Goal: Task Accomplishment & Management: Use online tool/utility

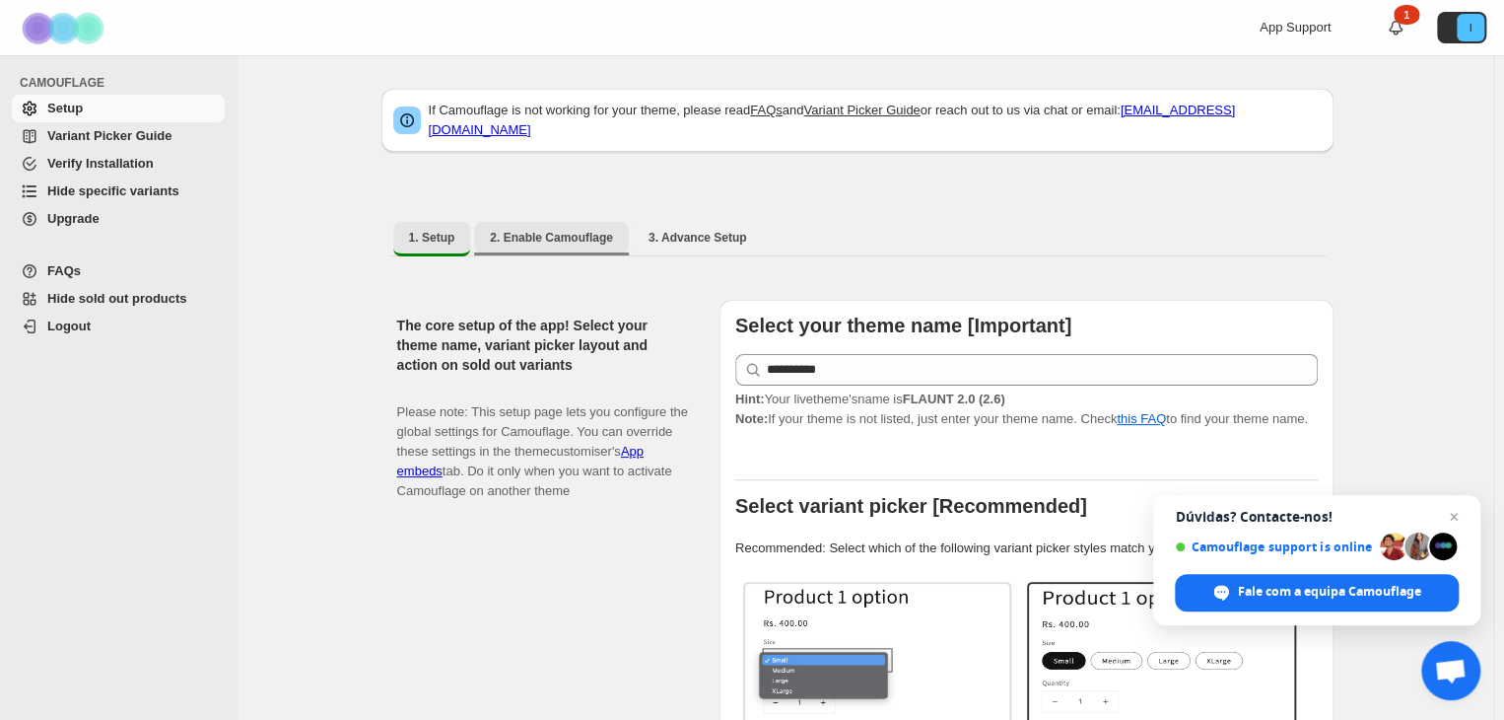
click at [550, 230] on span "2. Enable Camouflage" at bounding box center [551, 238] width 123 height 16
select select "**********"
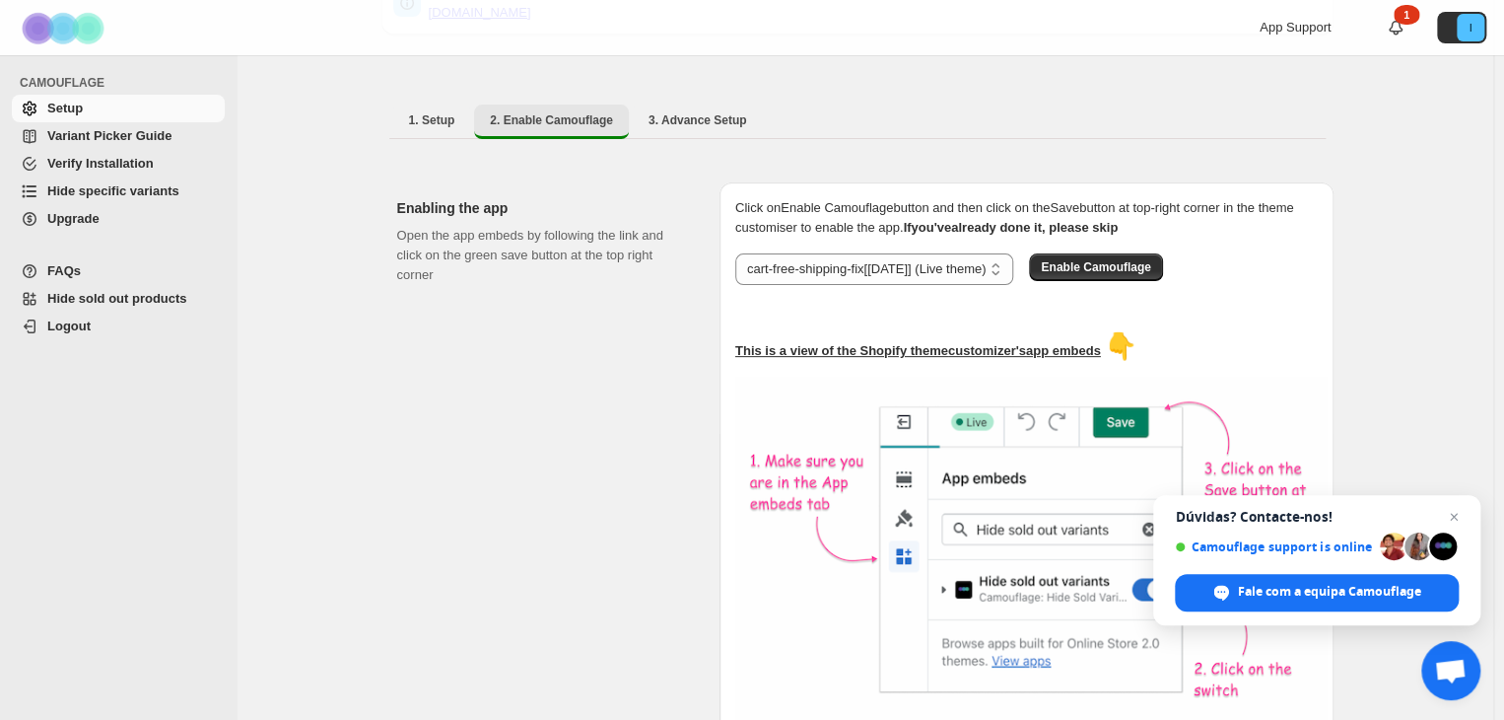
scroll to position [48, 0]
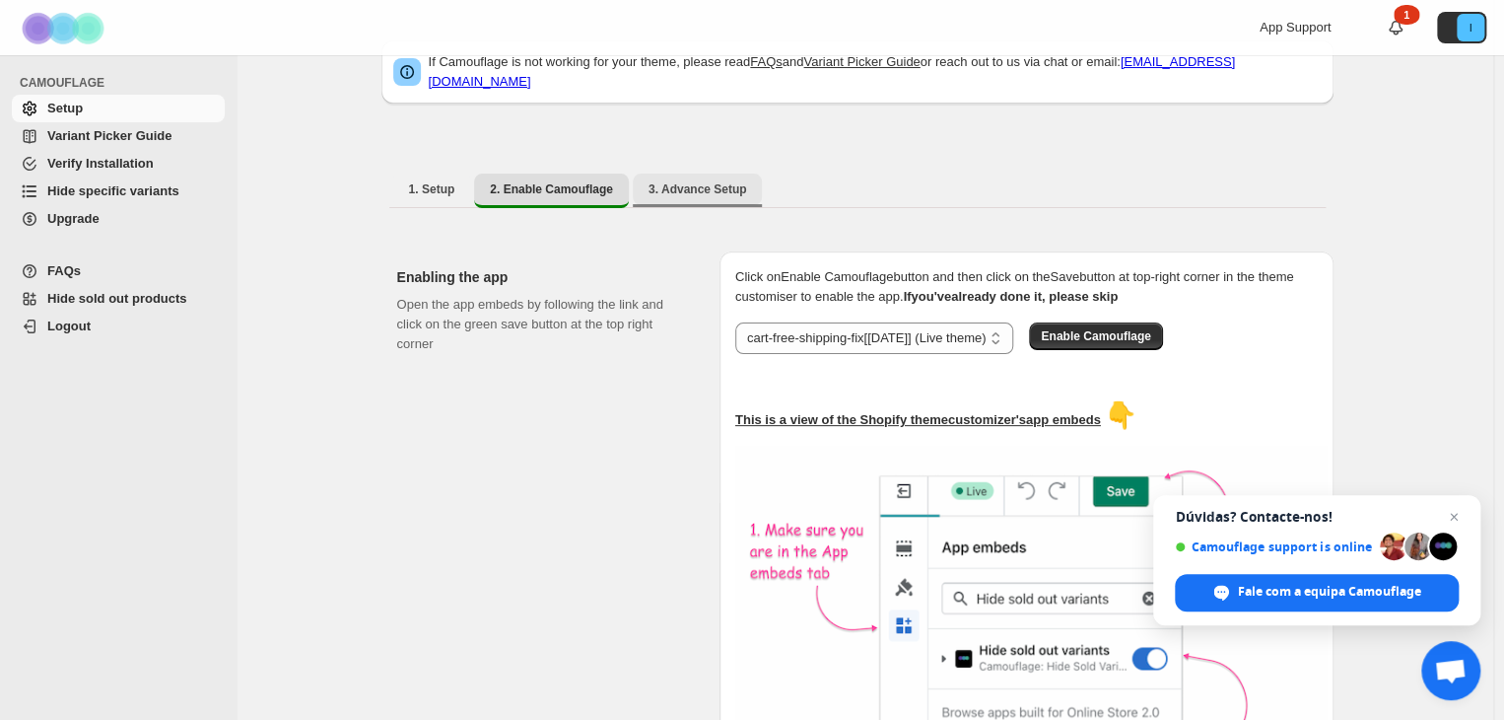
click at [678, 181] on span "3. Advance Setup" at bounding box center [698, 189] width 99 height 16
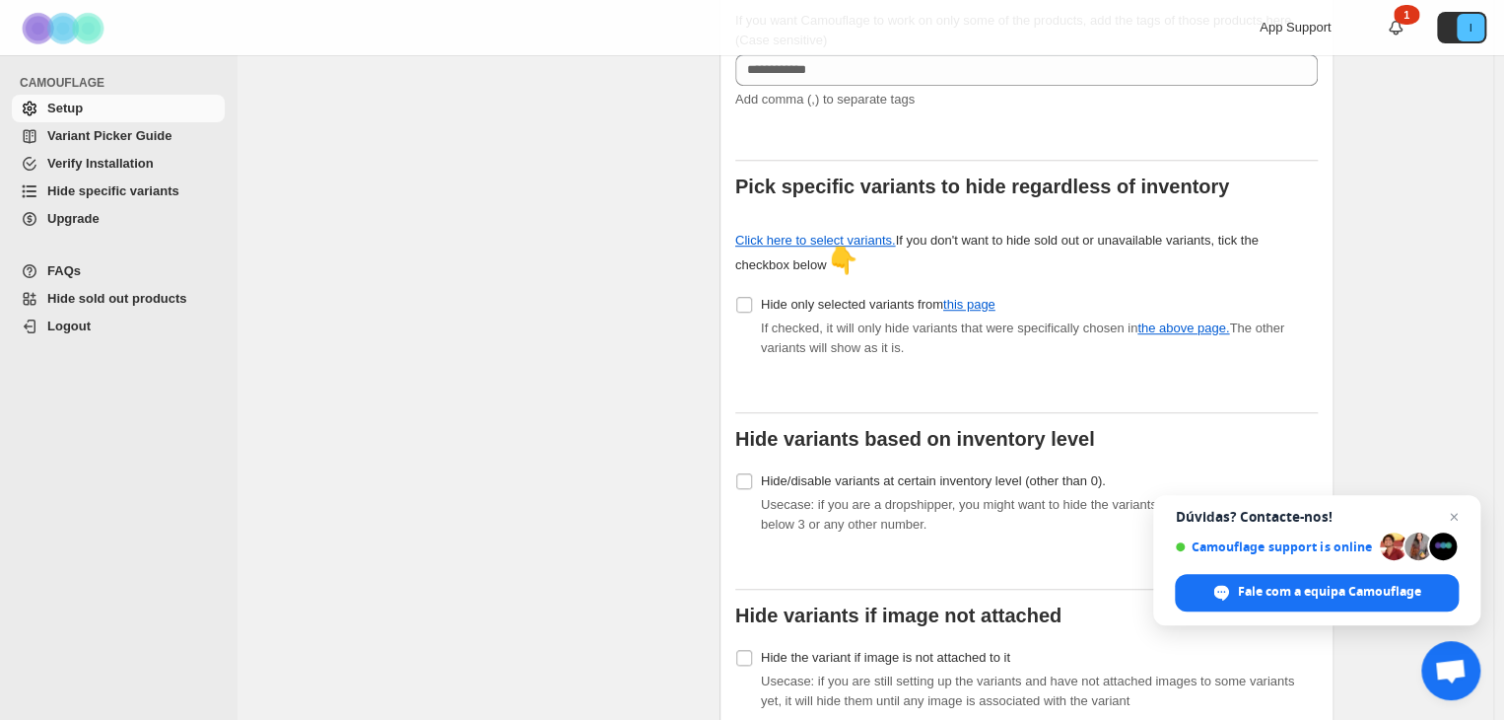
scroll to position [604, 0]
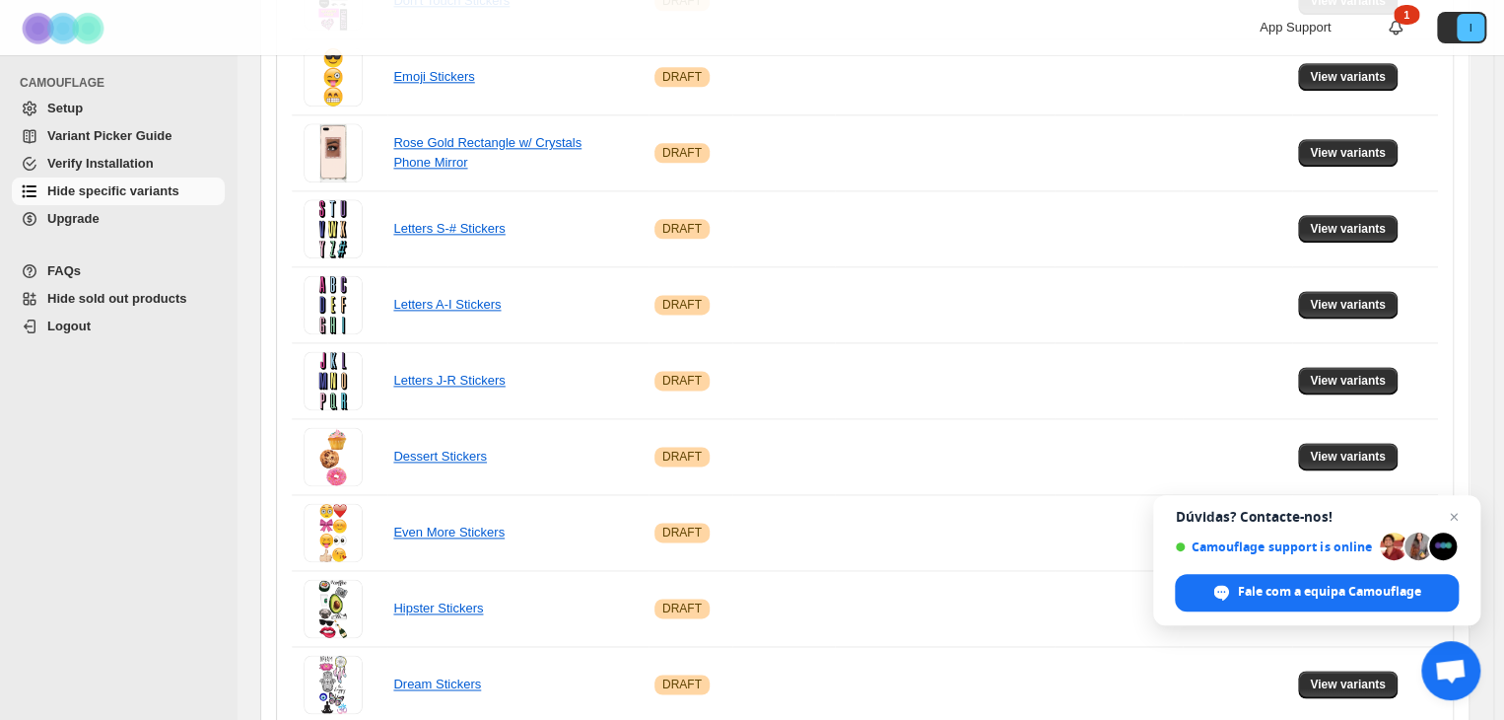
scroll to position [1299, 0]
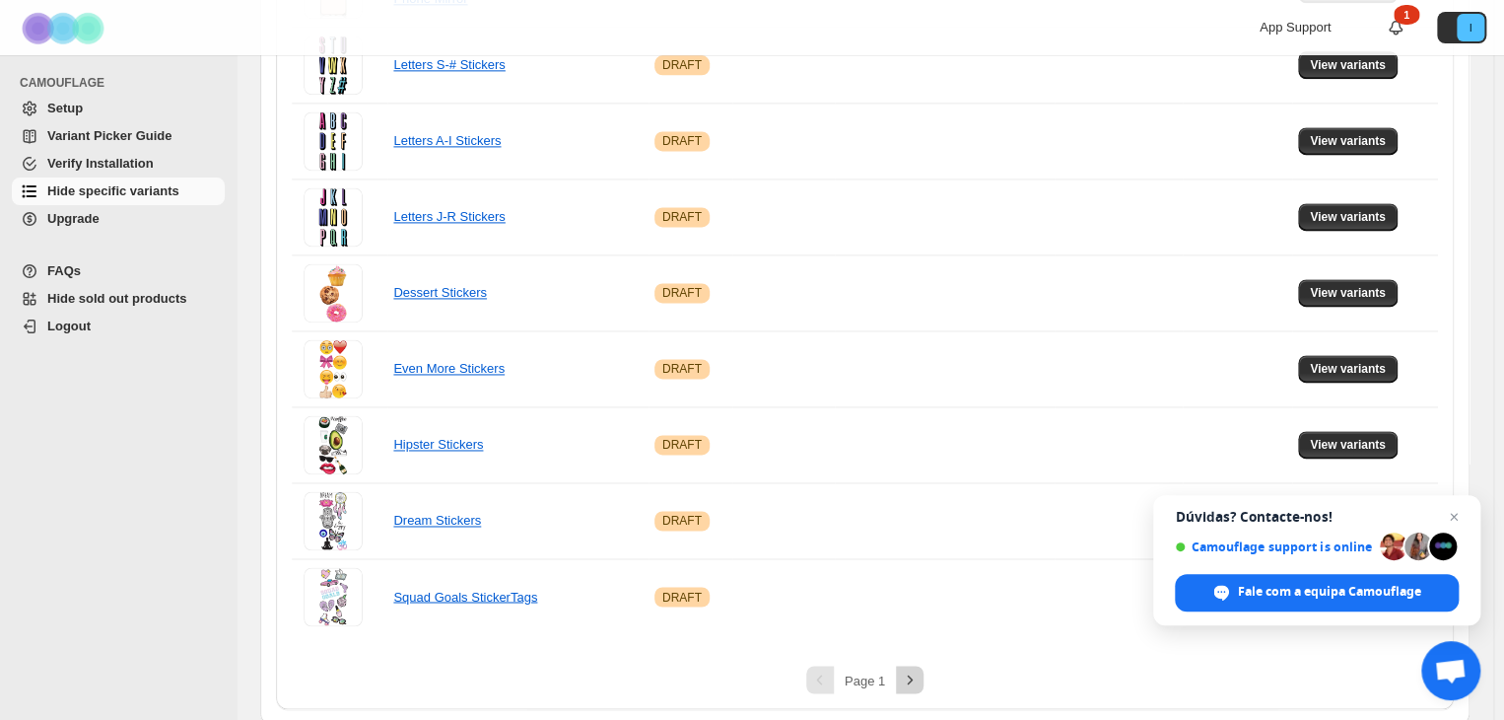
click at [909, 672] on icon "Next" at bounding box center [910, 679] width 20 height 20
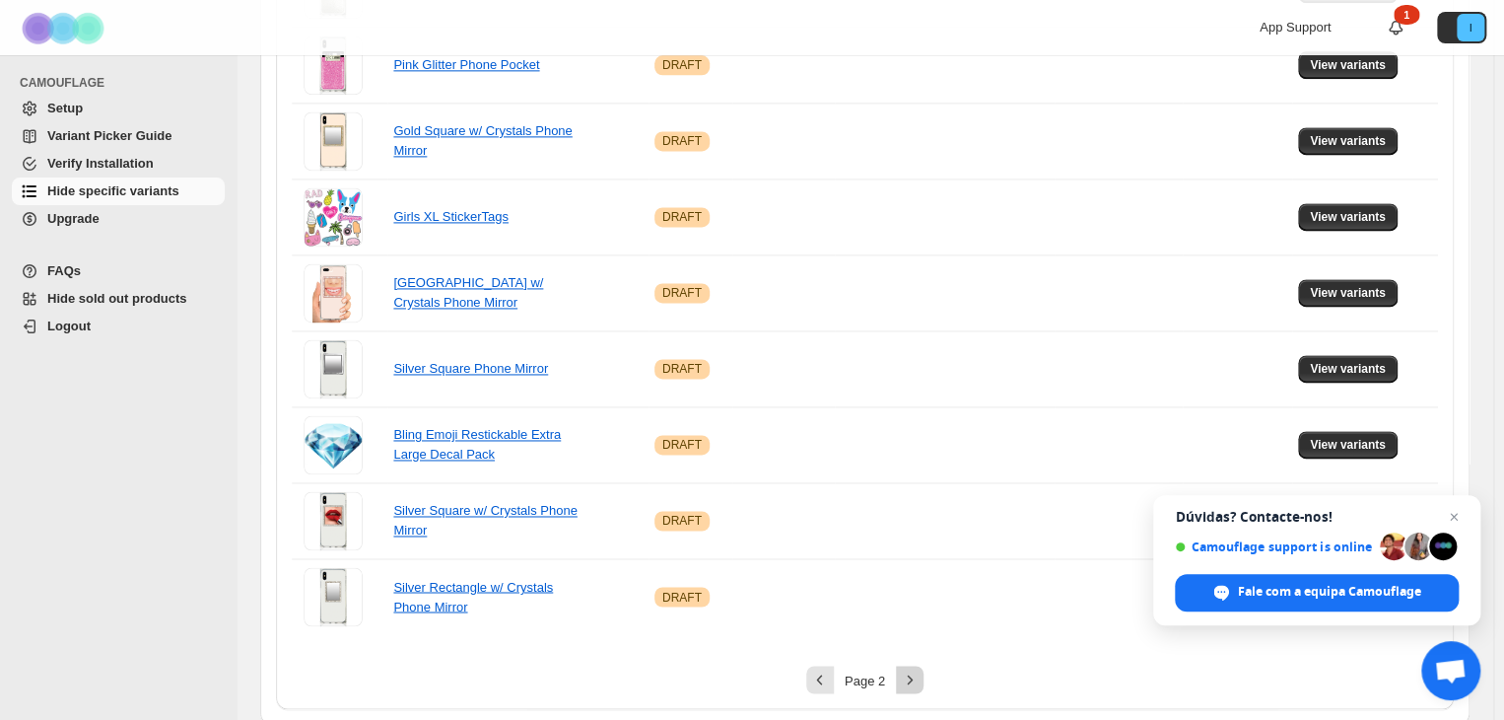
click at [909, 680] on icon "Next" at bounding box center [910, 679] width 20 height 20
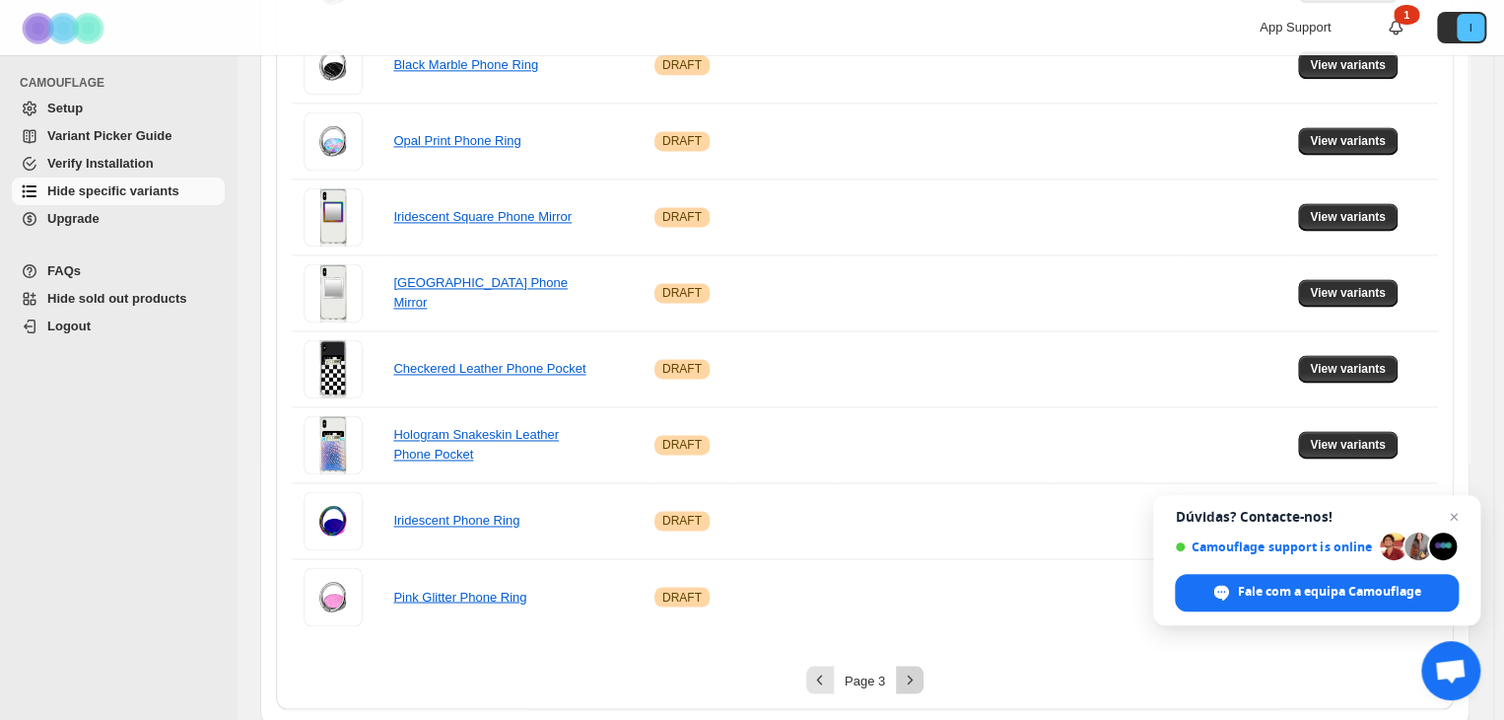
click at [919, 678] on icon "Next" at bounding box center [910, 679] width 20 height 20
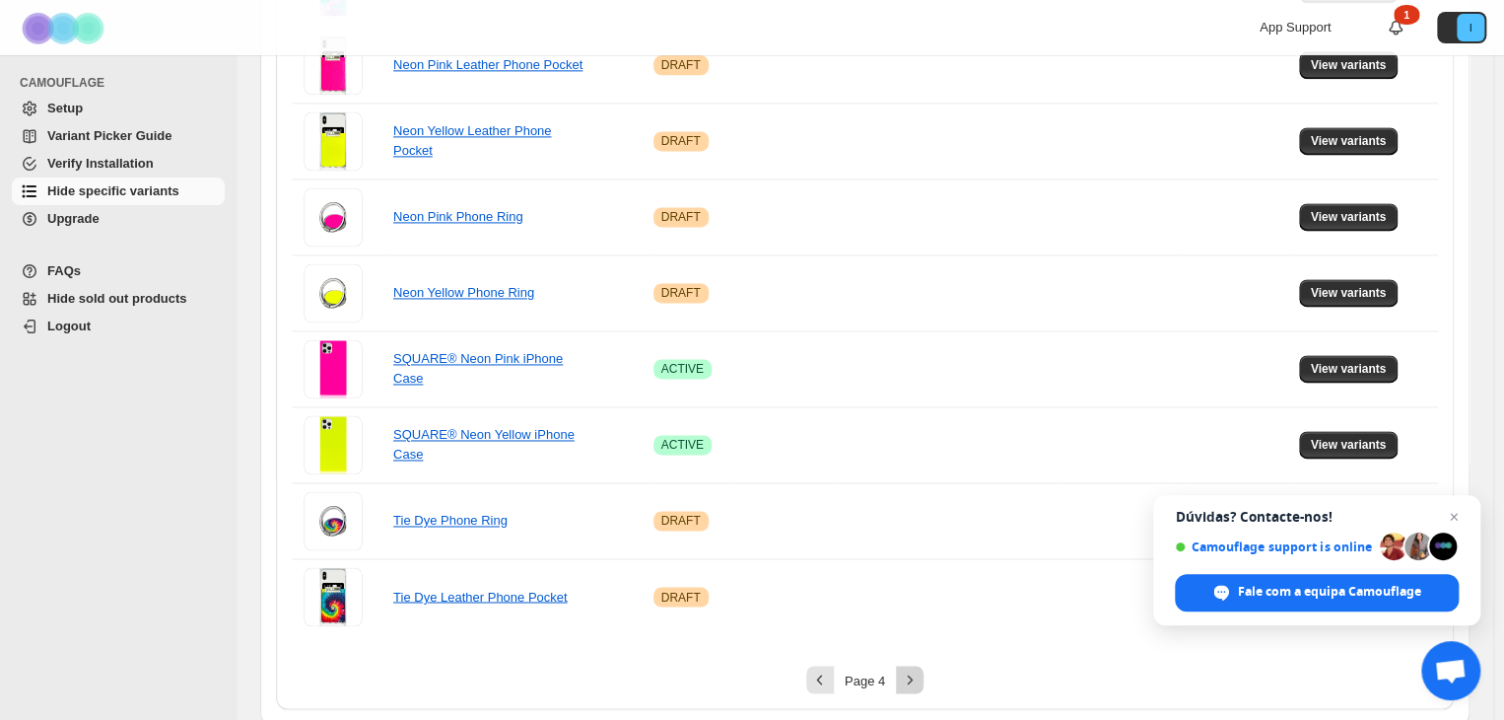
click at [910, 671] on icon "Next" at bounding box center [910, 679] width 20 height 20
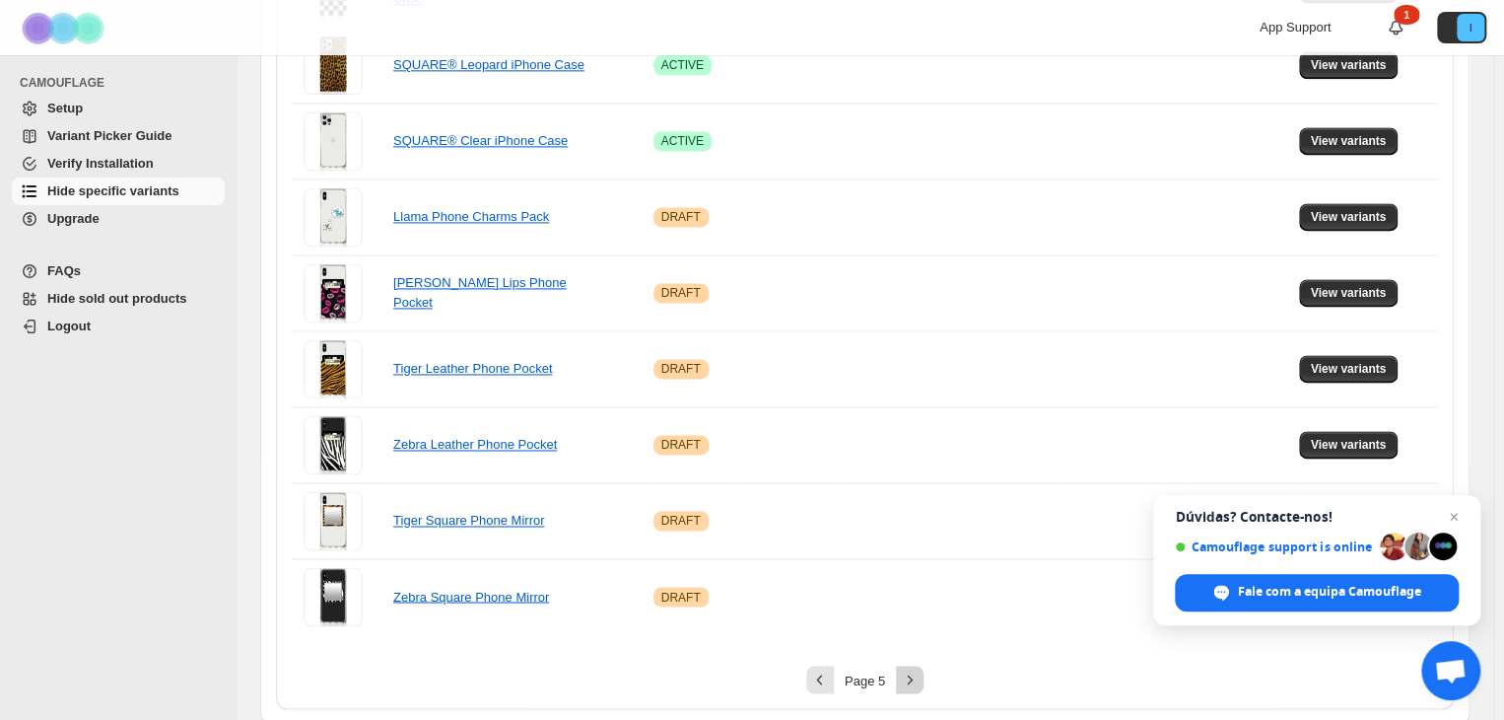
click at [912, 679] on icon "Next" at bounding box center [910, 679] width 20 height 20
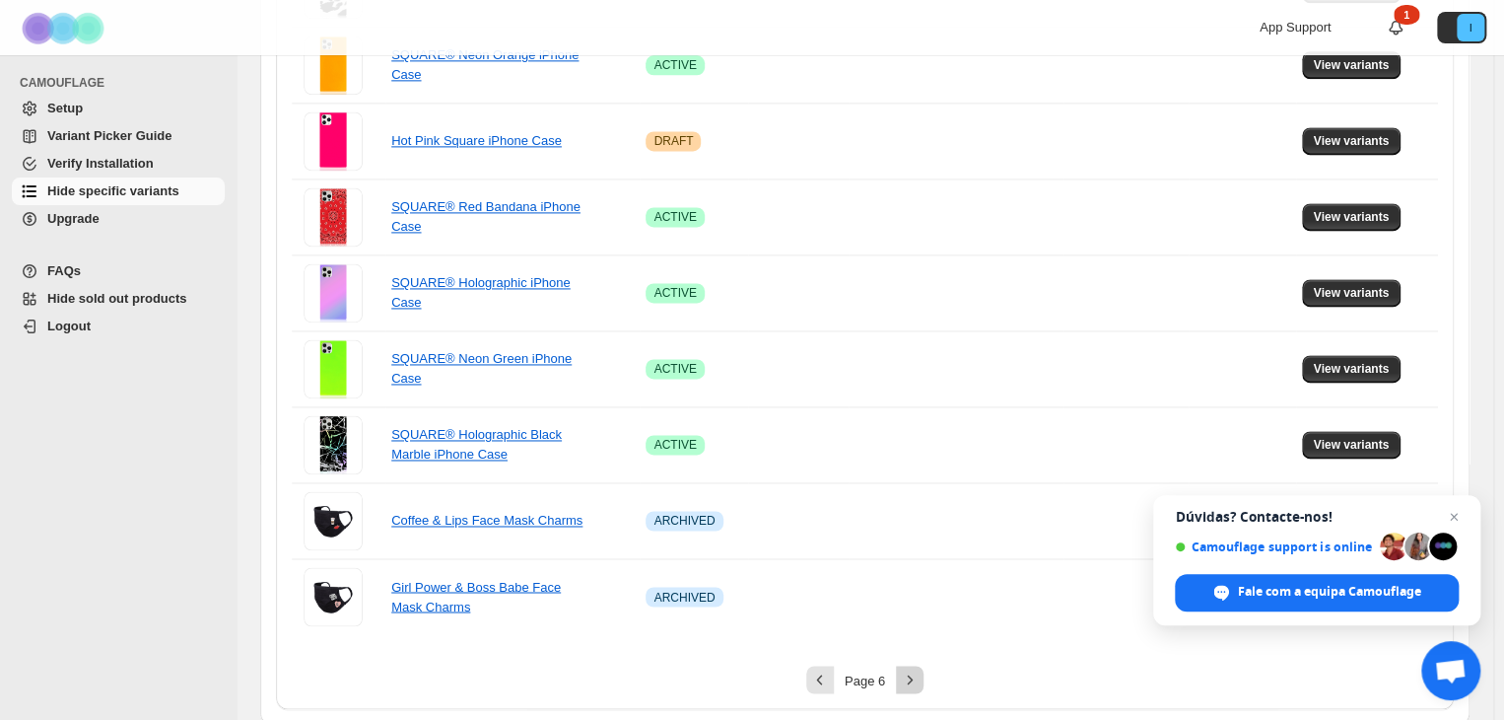
click at [915, 675] on icon "Next" at bounding box center [910, 679] width 20 height 20
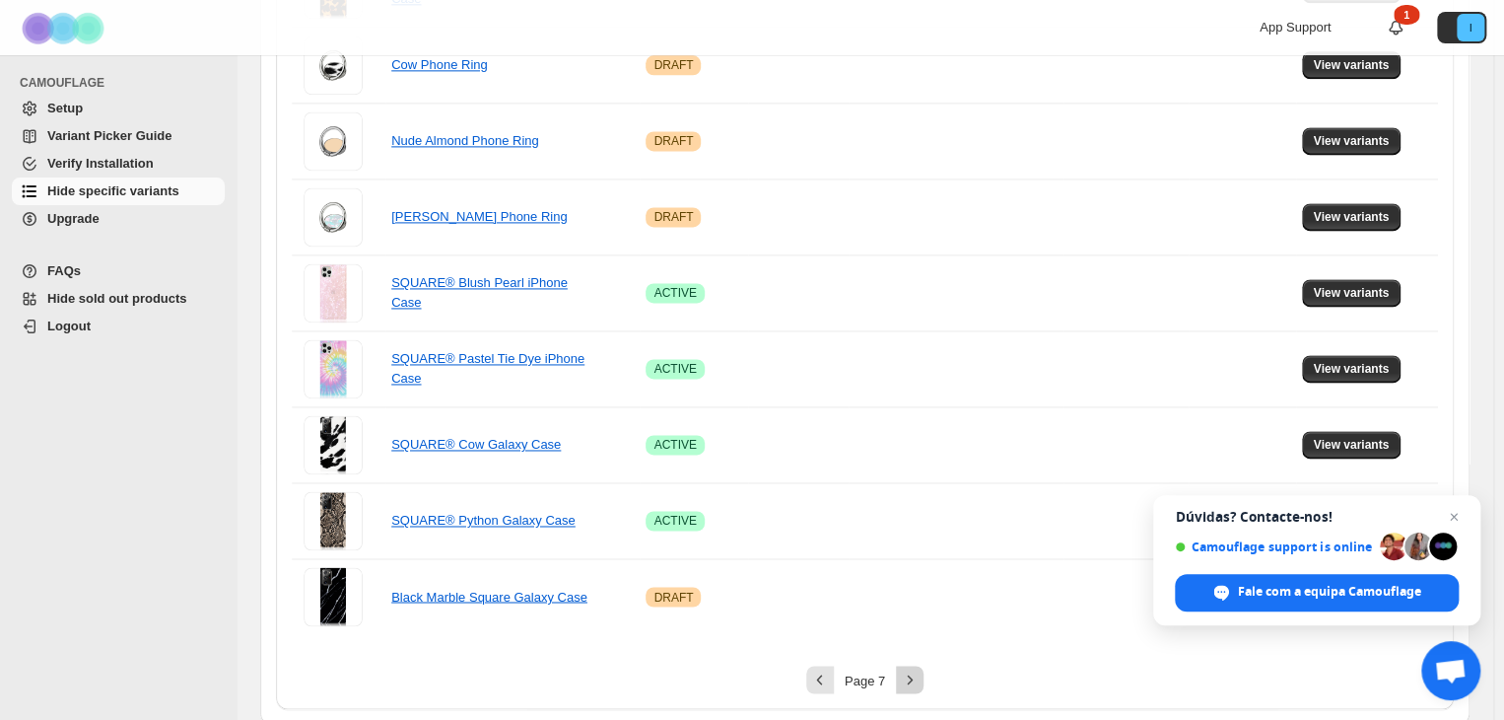
click at [918, 683] on icon "Next" at bounding box center [910, 679] width 20 height 20
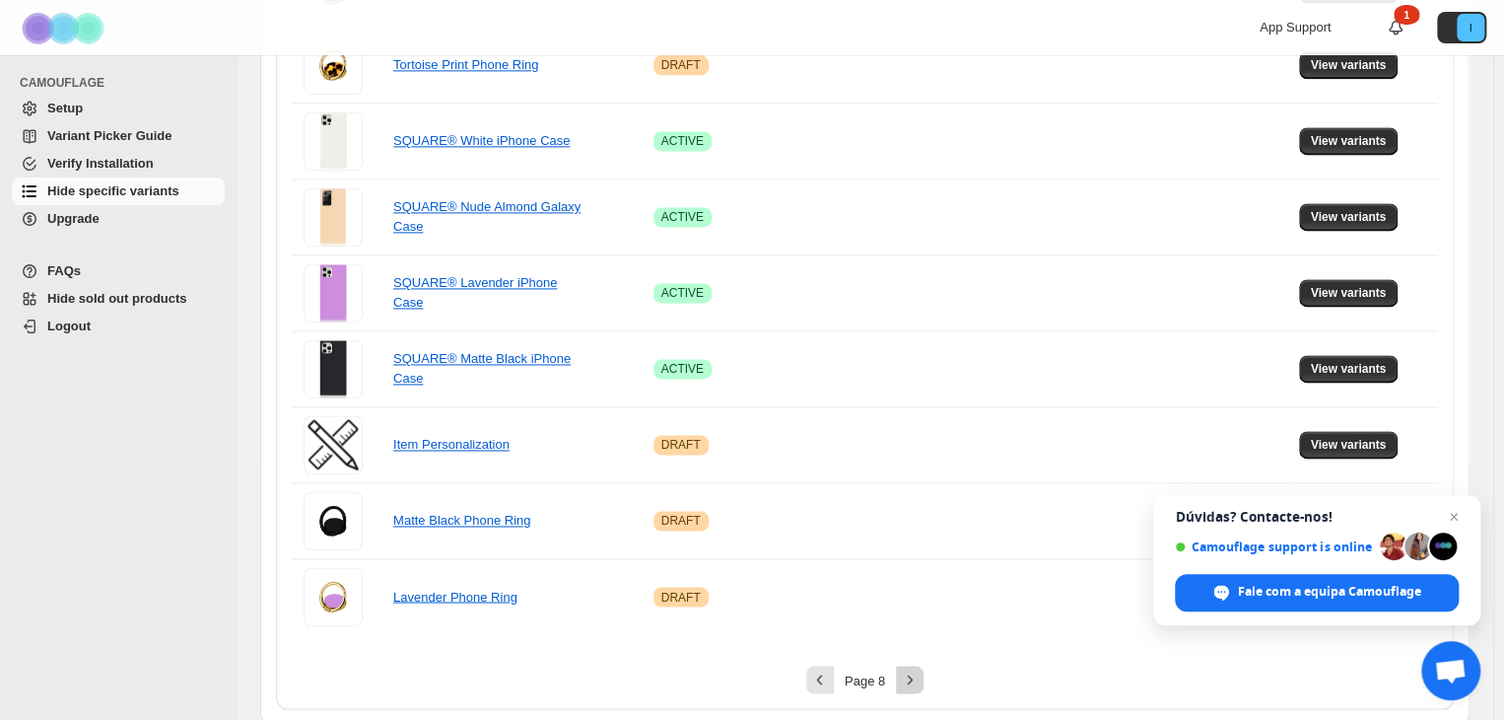
click at [924, 670] on button "Next" at bounding box center [910, 679] width 28 height 28
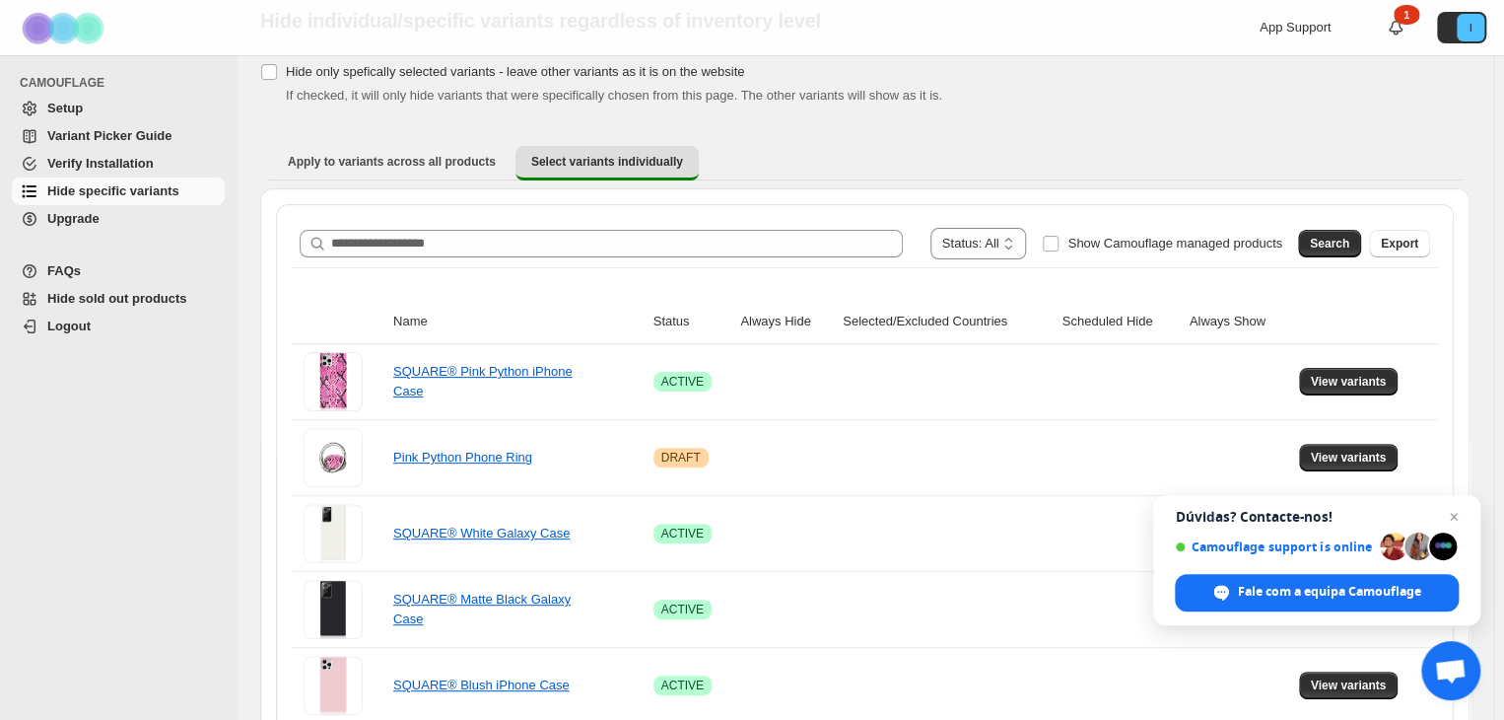
scroll to position [0, 0]
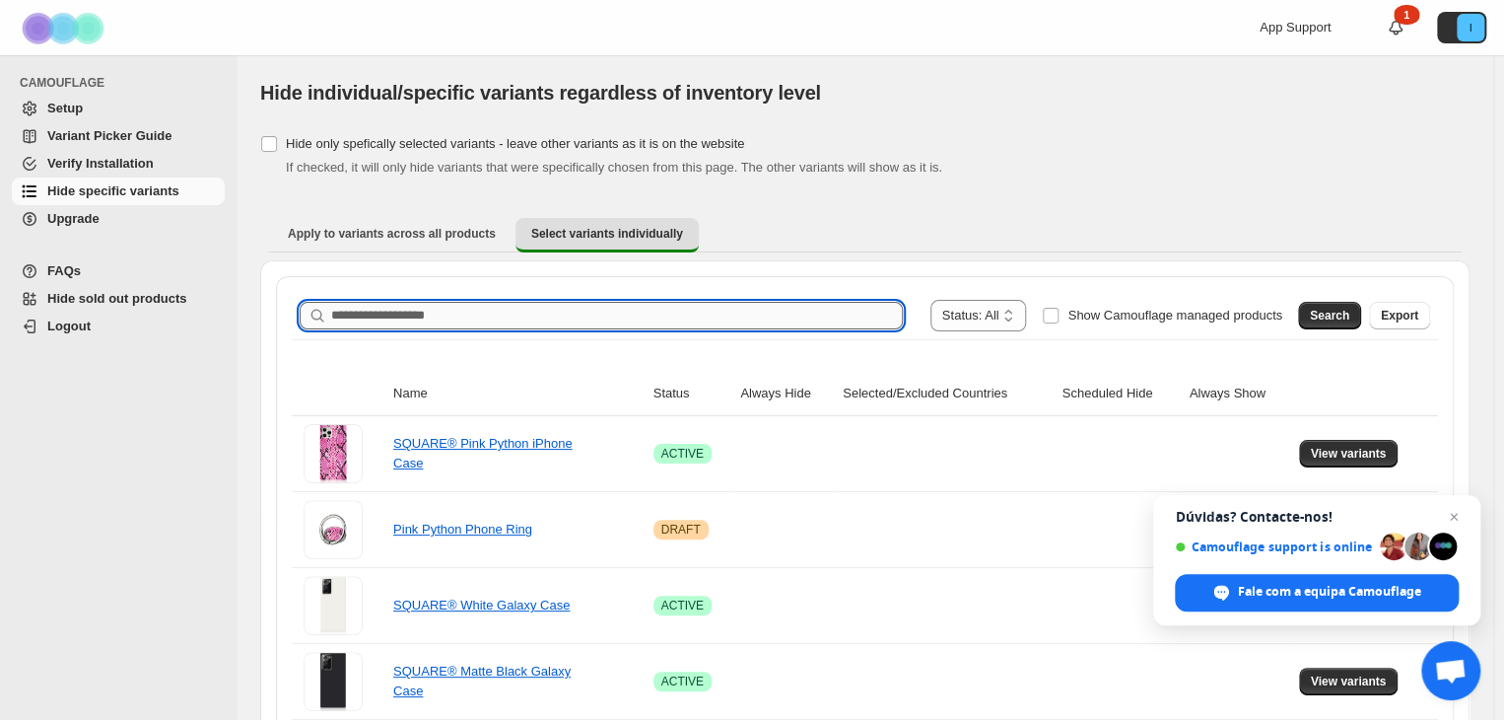
click at [482, 321] on input "Search product name" at bounding box center [617, 316] width 572 height 28
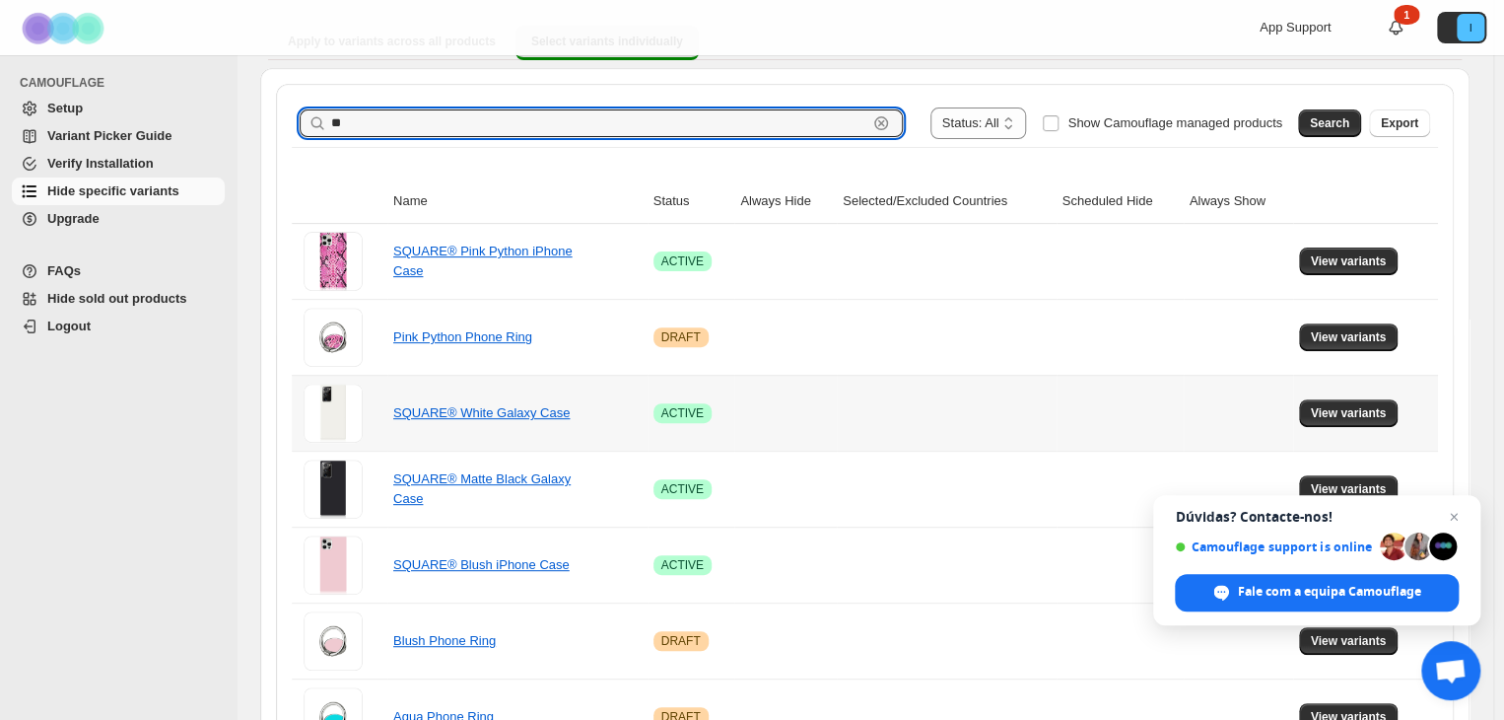
scroll to position [224, 0]
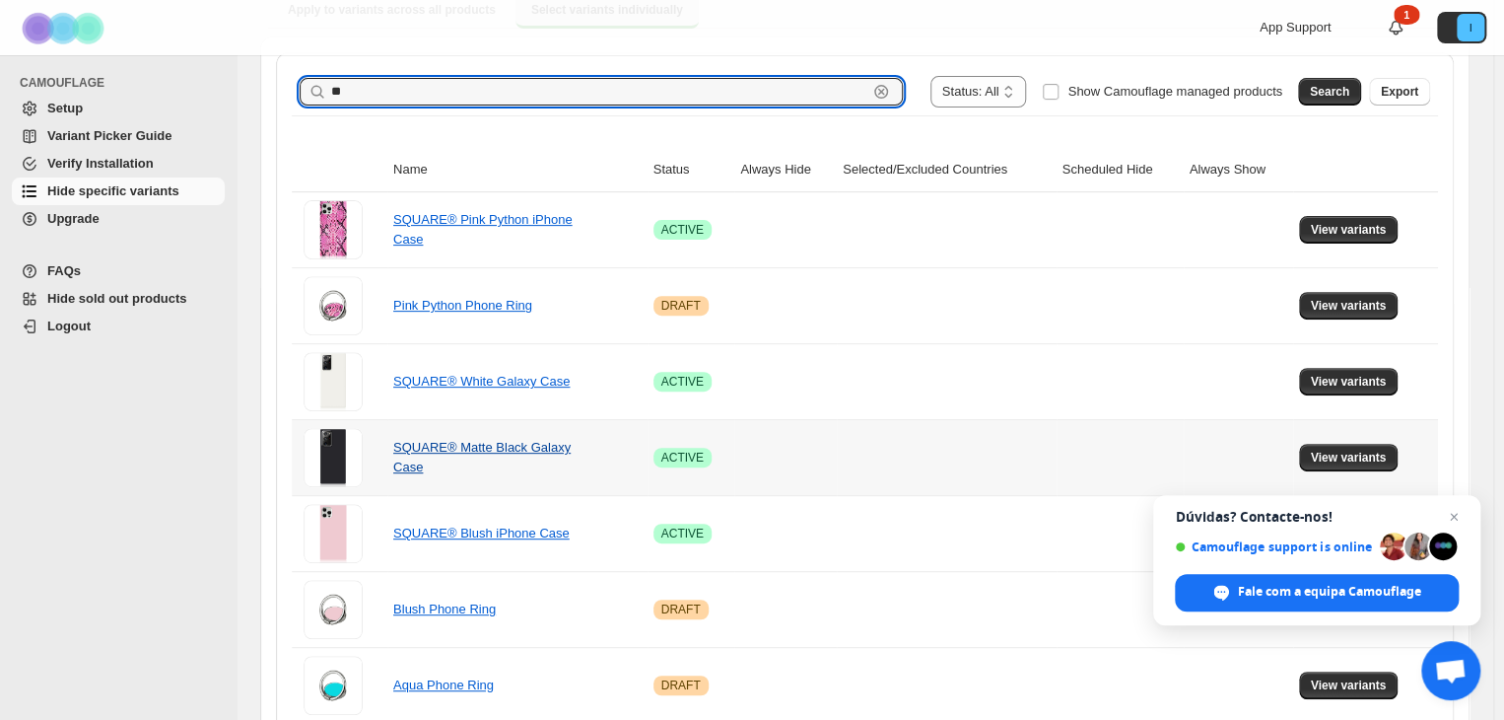
type input "**"
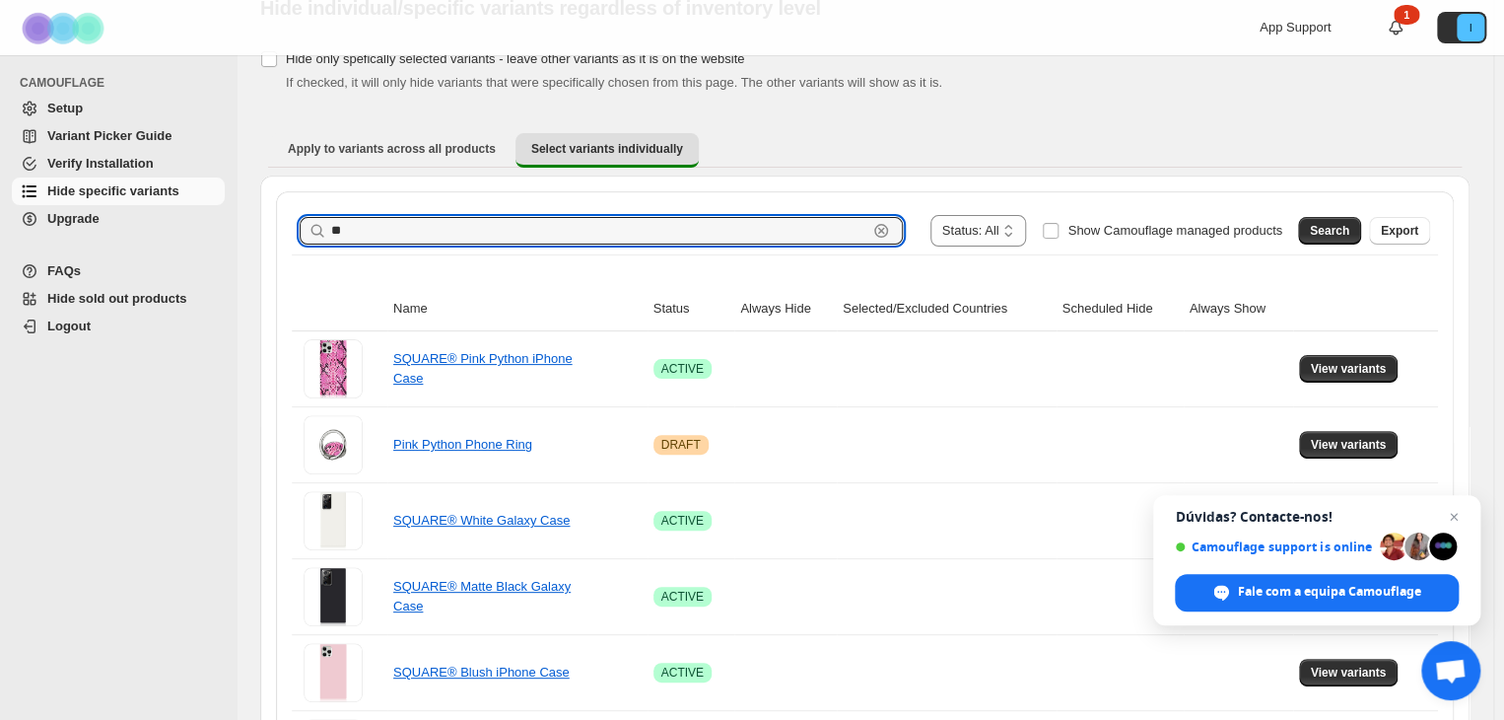
scroll to position [0, 0]
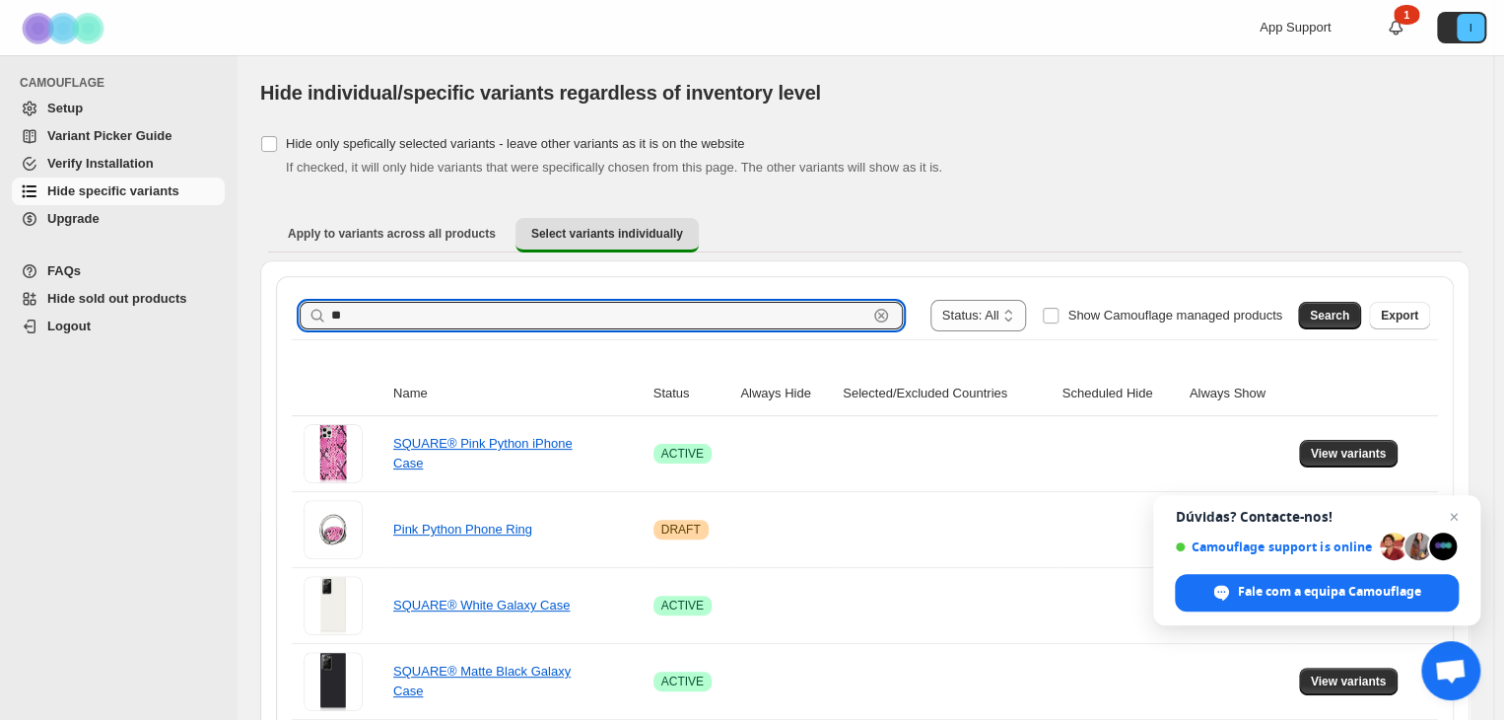
click at [888, 312] on icon "button" at bounding box center [881, 316] width 14 height 14
